Goal: Transaction & Acquisition: Download file/media

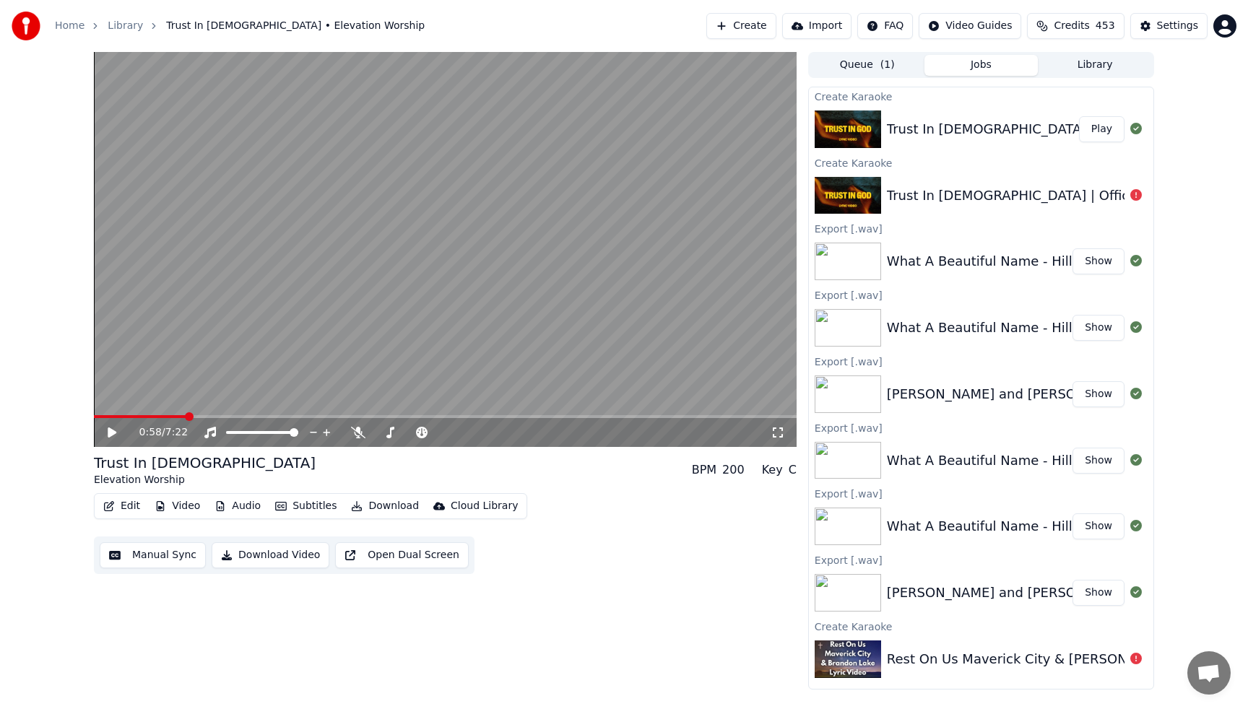
click at [96, 417] on span at bounding box center [140, 416] width 92 height 3
click at [111, 436] on icon at bounding box center [112, 433] width 9 height 10
click at [382, 100] on video at bounding box center [445, 249] width 703 height 395
click at [118, 416] on span at bounding box center [106, 416] width 24 height 3
click at [355, 431] on icon at bounding box center [358, 433] width 14 height 12
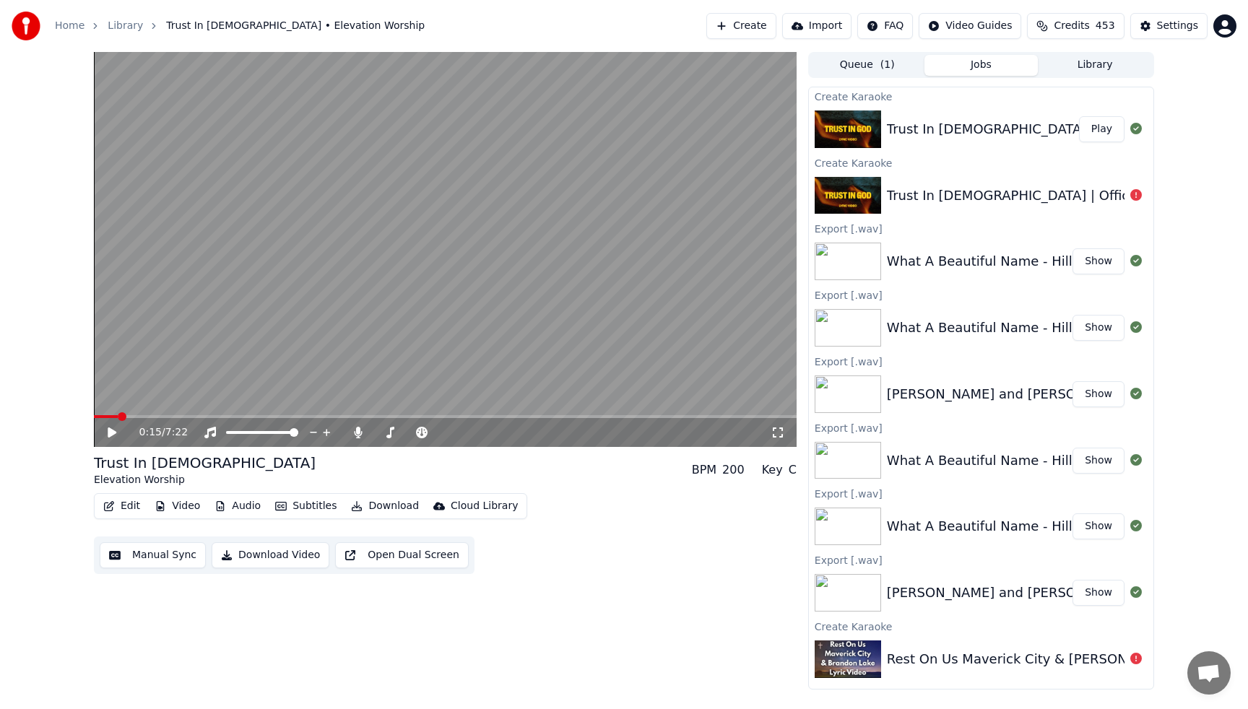
click at [112, 433] on icon at bounding box center [112, 433] width 9 height 10
click at [108, 419] on div "0:39 / 7:22" at bounding box center [445, 432] width 703 height 29
click at [108, 418] on span at bounding box center [126, 416] width 64 height 3
click at [359, 435] on icon at bounding box center [358, 433] width 8 height 12
click at [355, 435] on icon at bounding box center [358, 433] width 14 height 12
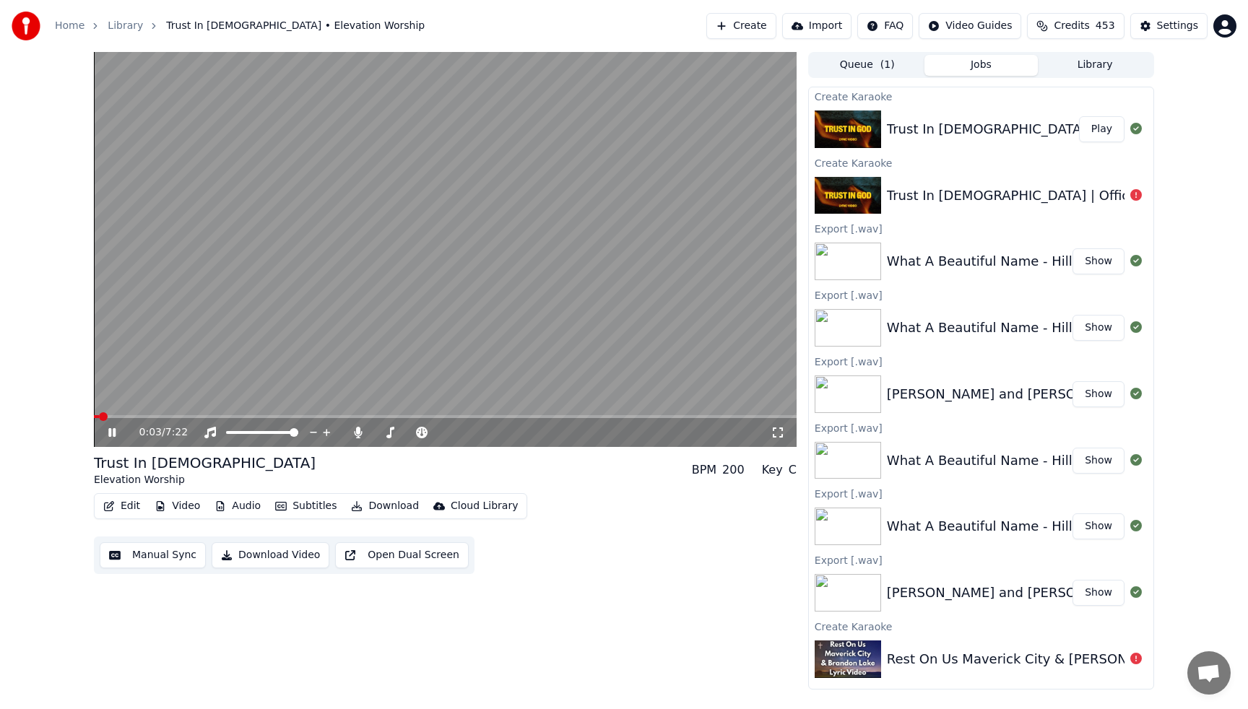
click at [98, 418] on span at bounding box center [96, 416] width 5 height 3
click at [313, 235] on video at bounding box center [445, 249] width 703 height 395
click at [97, 415] on span at bounding box center [95, 416] width 3 height 3
click at [355, 432] on icon at bounding box center [358, 433] width 8 height 12
click at [111, 434] on icon at bounding box center [112, 433] width 9 height 10
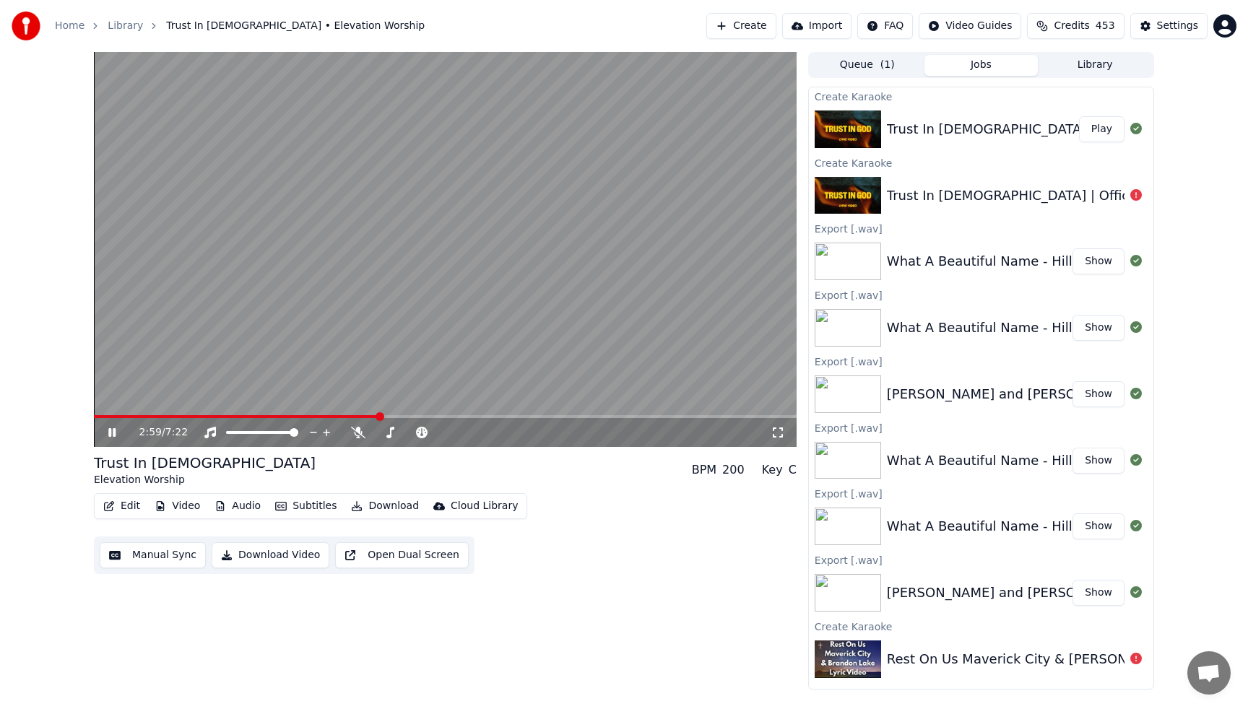
click at [293, 203] on video at bounding box center [445, 249] width 703 height 395
click at [98, 417] on span at bounding box center [96, 416] width 5 height 3
click at [109, 433] on icon at bounding box center [112, 433] width 9 height 10
click at [316, 172] on video at bounding box center [445, 249] width 703 height 395
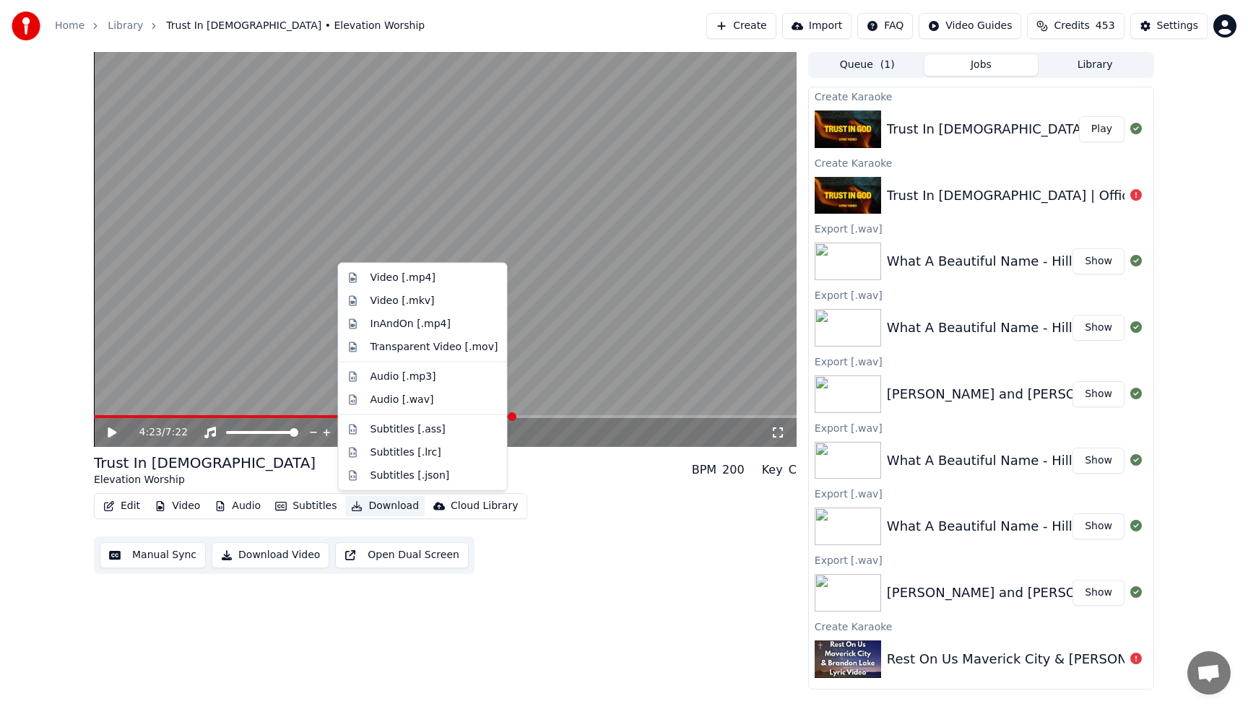
click at [371, 508] on button "Download" at bounding box center [384, 506] width 79 height 20
click at [399, 399] on div "Audio [.wav]" at bounding box center [403, 399] width 64 height 14
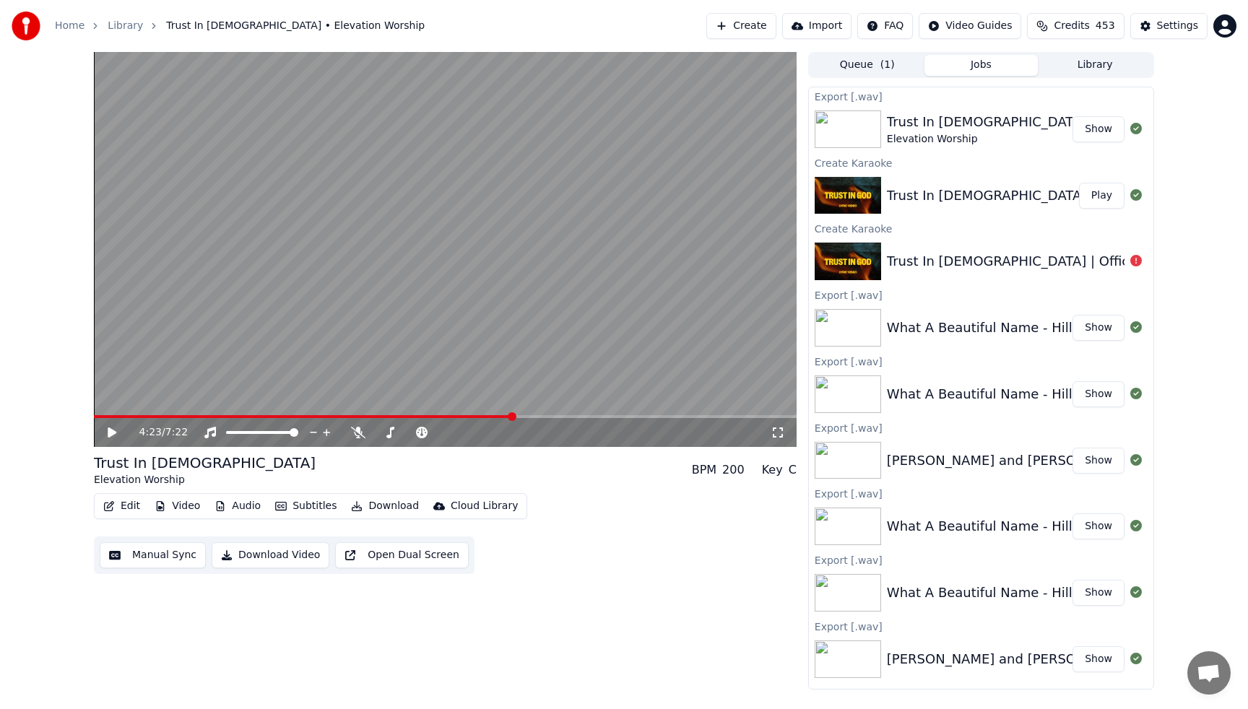
click at [1107, 129] on button "Show" at bounding box center [1099, 129] width 52 height 26
